Goal: Check status

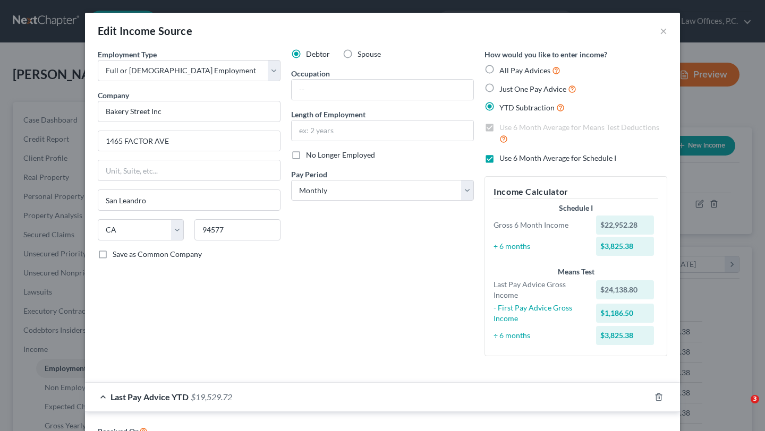
select select "0"
select select "4"
select select "0"
click at [659, 31] on div "Edit Income Source ×" at bounding box center [382, 31] width 595 height 36
click at [661, 28] on button "×" at bounding box center [663, 30] width 7 height 13
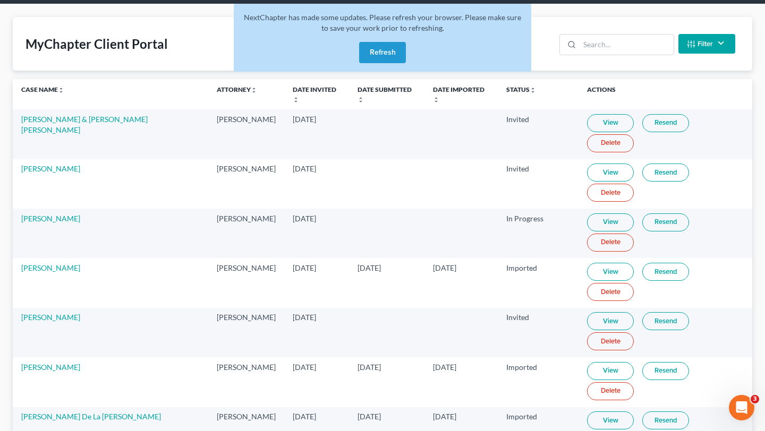
click at [372, 49] on button "Refresh" at bounding box center [382, 52] width 47 height 21
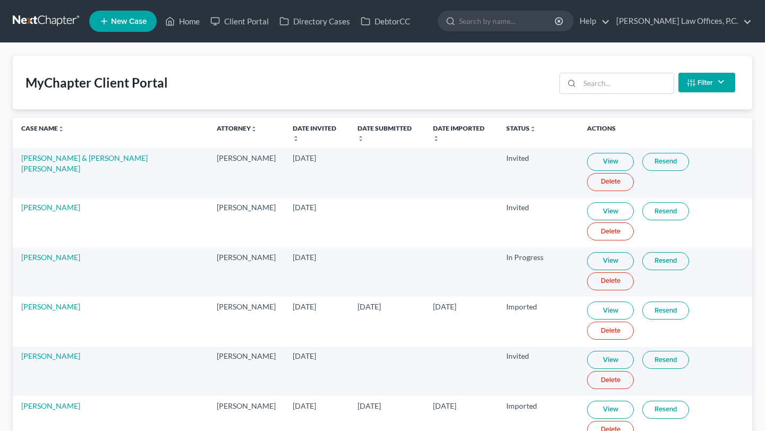
scroll to position [39, 0]
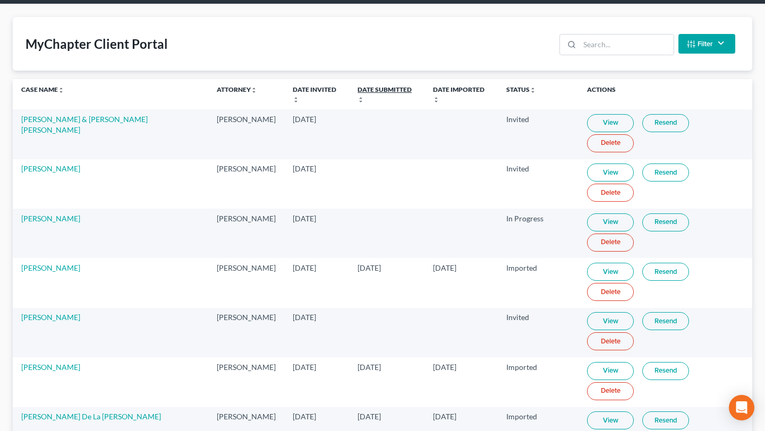
click at [363, 88] on link "Date Submitted unfold_more expand_more expand_less" at bounding box center [384, 93] width 54 height 17
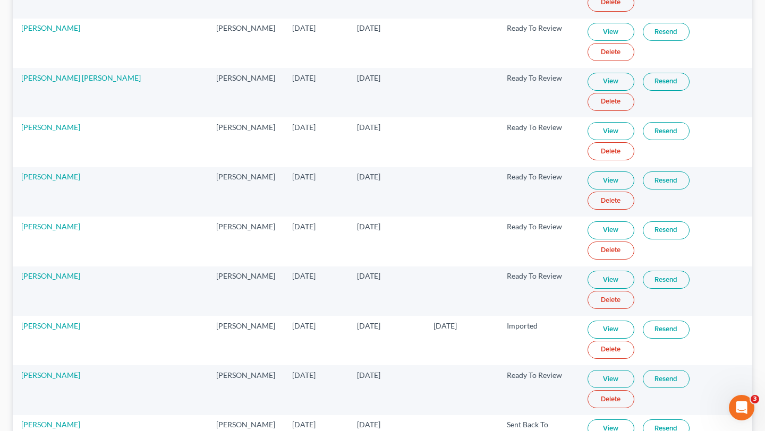
scroll to position [178, 0]
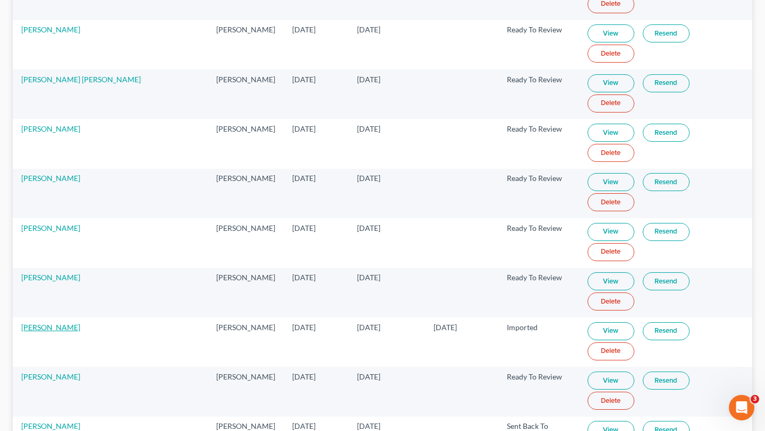
click at [36, 323] on link "Nayeli Barron" at bounding box center [50, 327] width 59 height 9
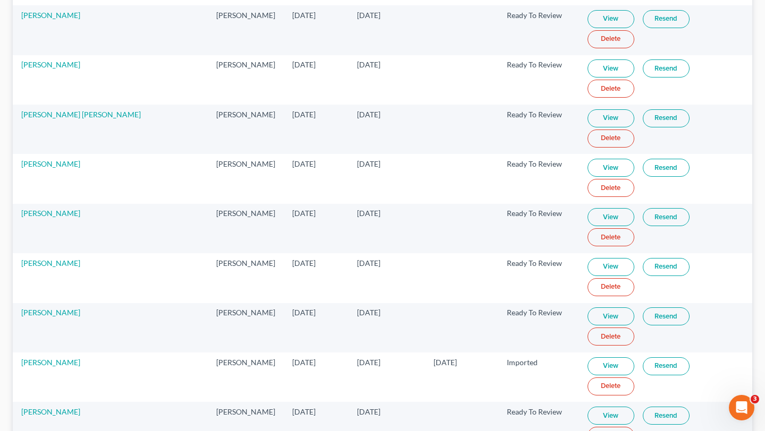
click at [438, 303] on td at bounding box center [461, 327] width 73 height 49
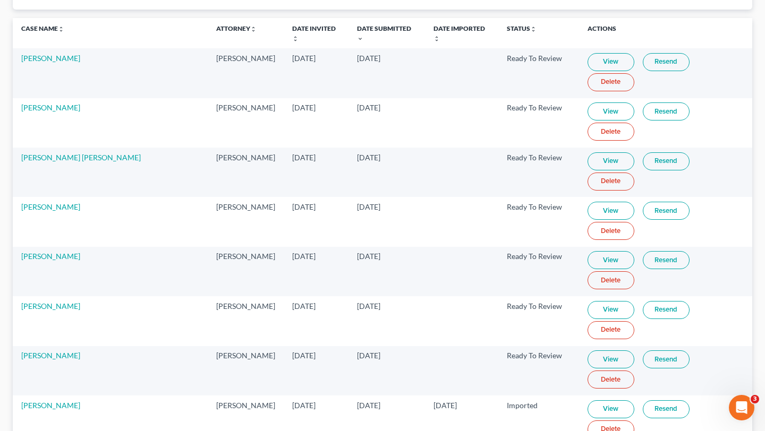
scroll to position [99, 0]
